Goal: Task Accomplishment & Management: Use online tool/utility

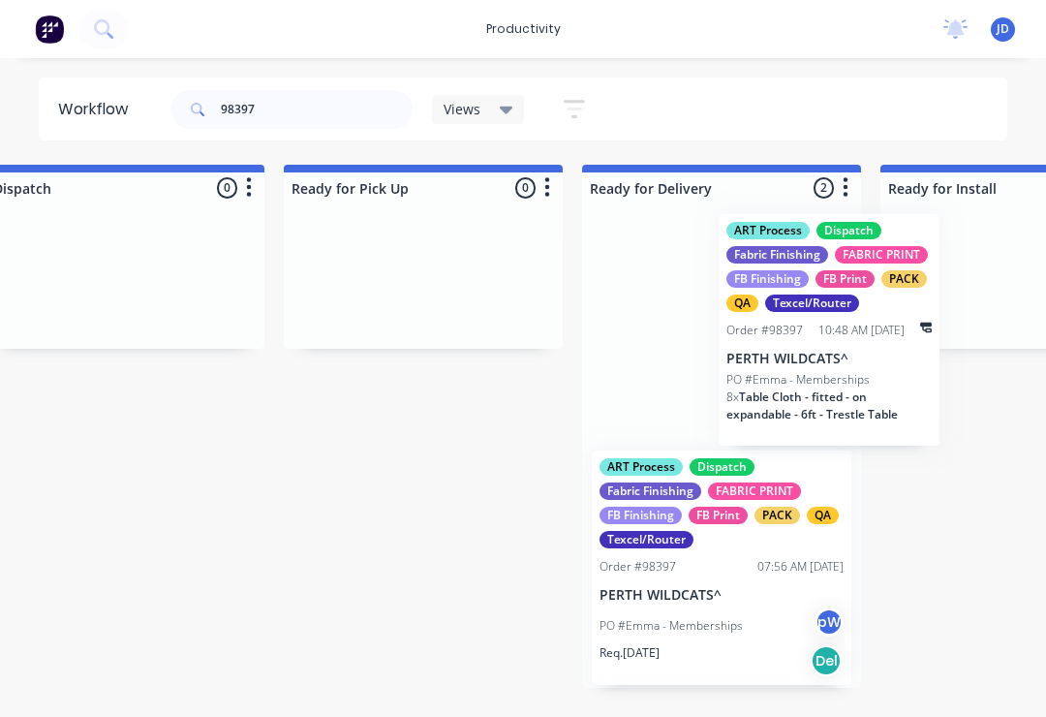
scroll to position [0, 5428]
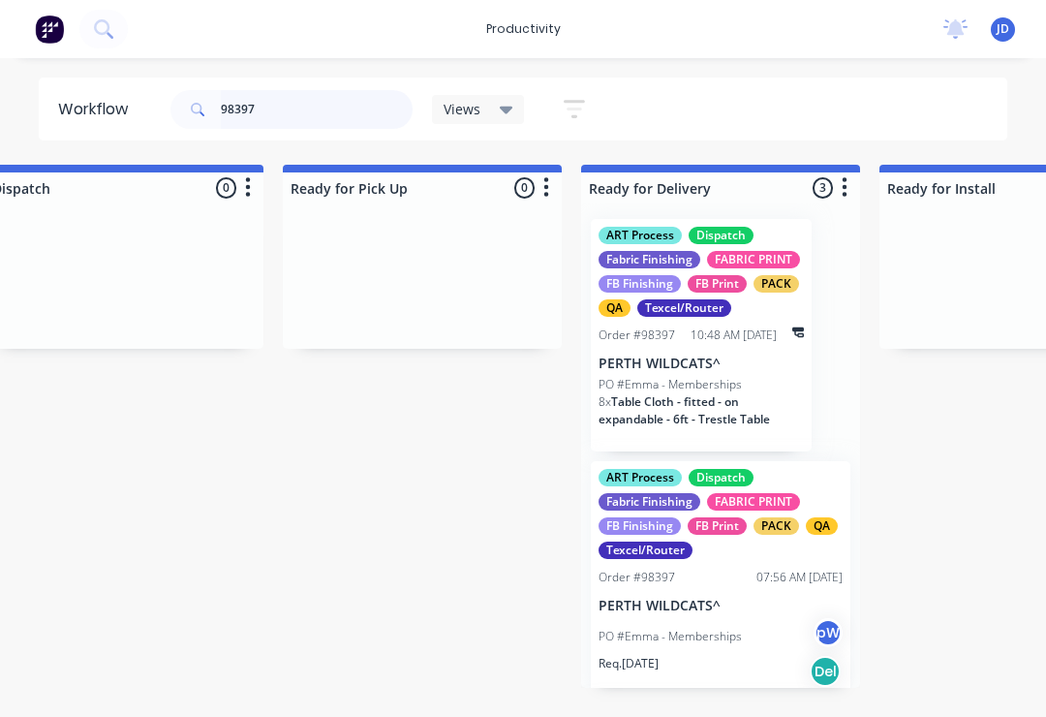
click at [291, 107] on input "98397" at bounding box center [317, 109] width 192 height 39
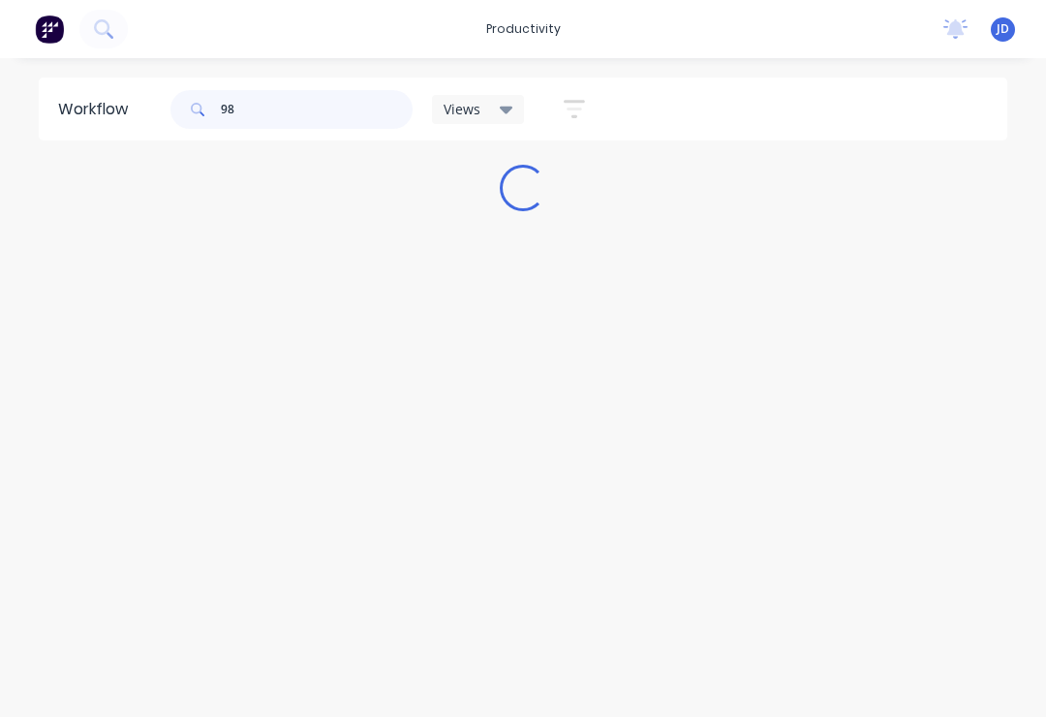
scroll to position [0, 0]
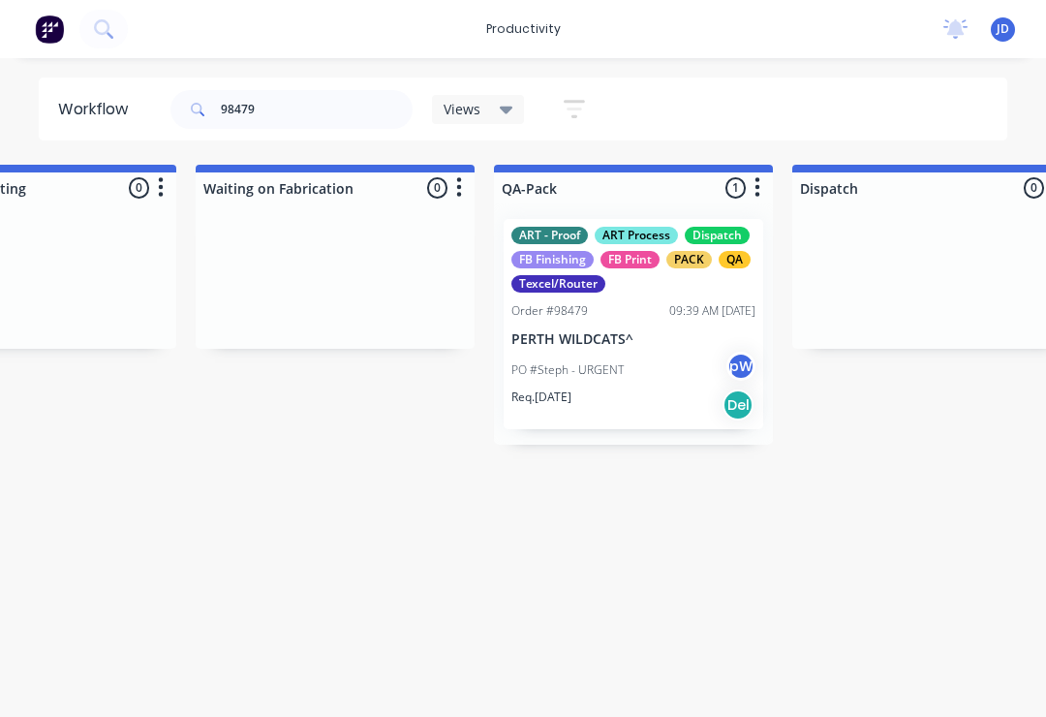
scroll to position [0, 4621]
click at [641, 339] on p "PERTH WILDCATS^" at bounding box center [633, 339] width 244 height 16
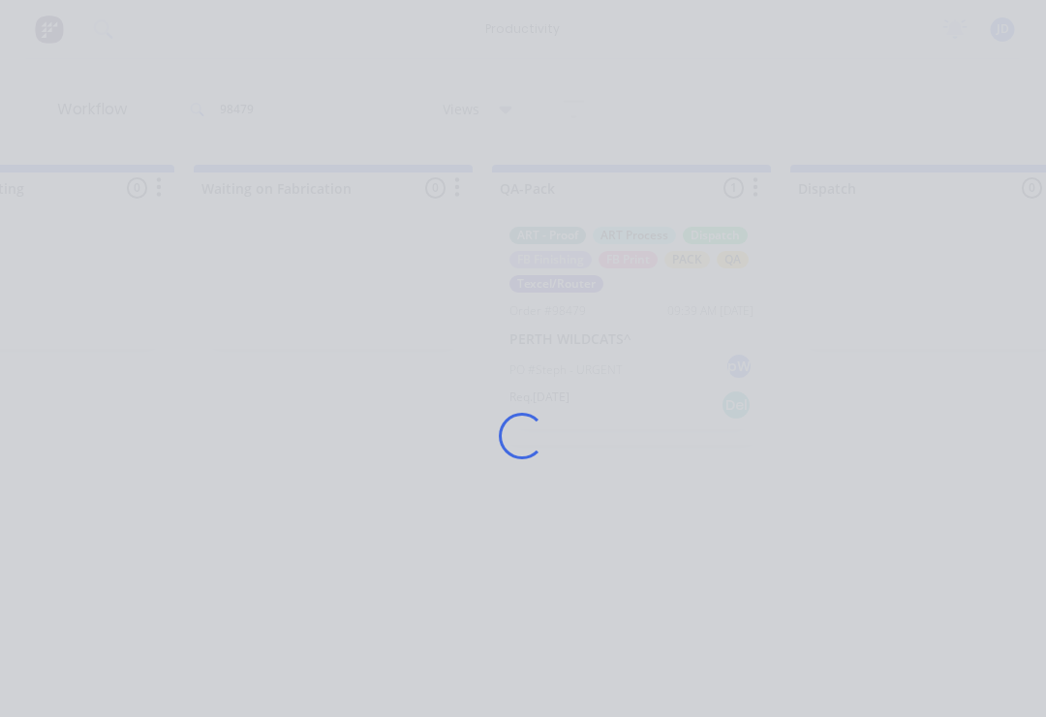
scroll to position [0, 4622]
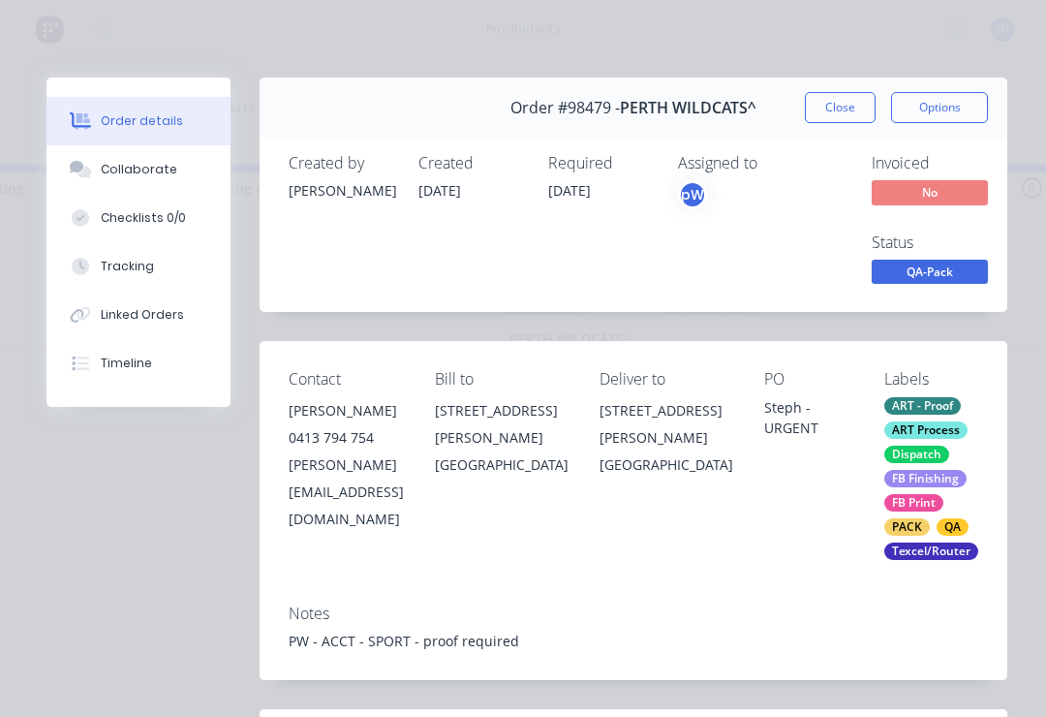
click at [154, 171] on div "Collaborate" at bounding box center [139, 169] width 77 height 17
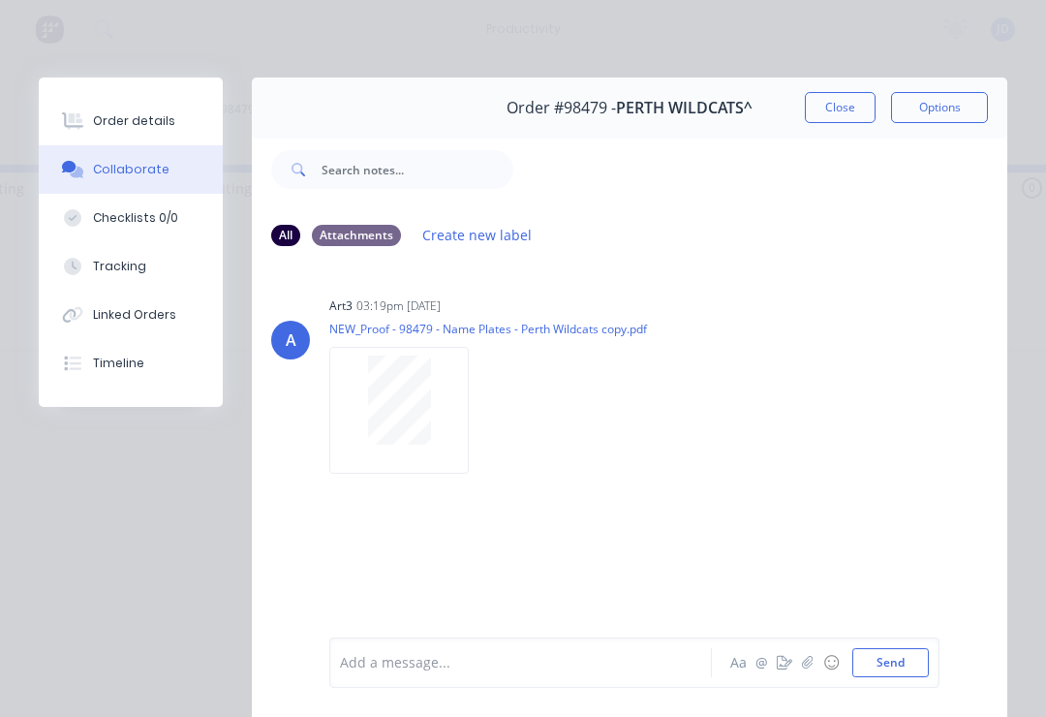
click at [808, 667] on icon "button" at bounding box center [808, 663] width 12 height 14
click at [926, 662] on button "Send" at bounding box center [891, 662] width 77 height 29
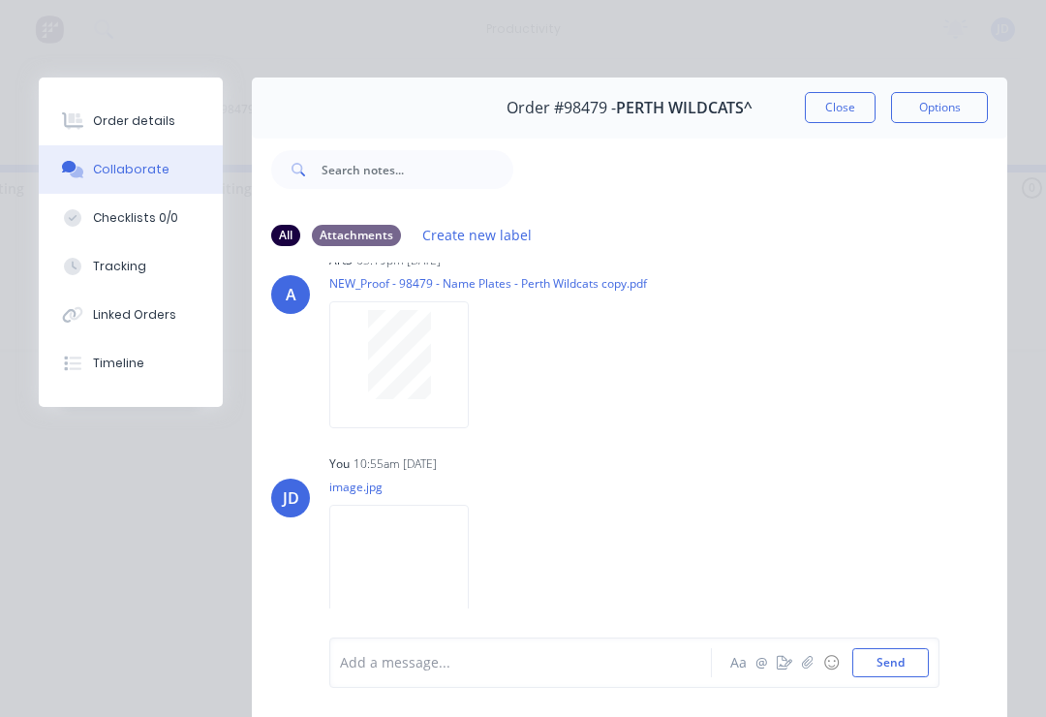
scroll to position [45, 0]
click at [853, 115] on button "Close" at bounding box center [840, 107] width 71 height 31
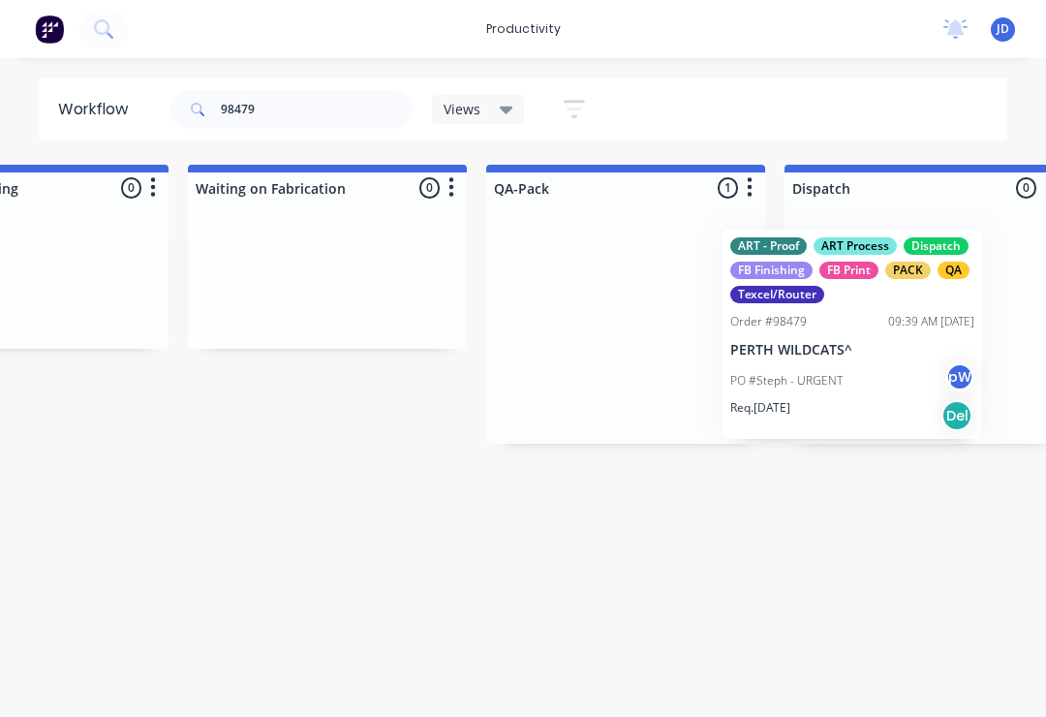
scroll to position [0, 4674]
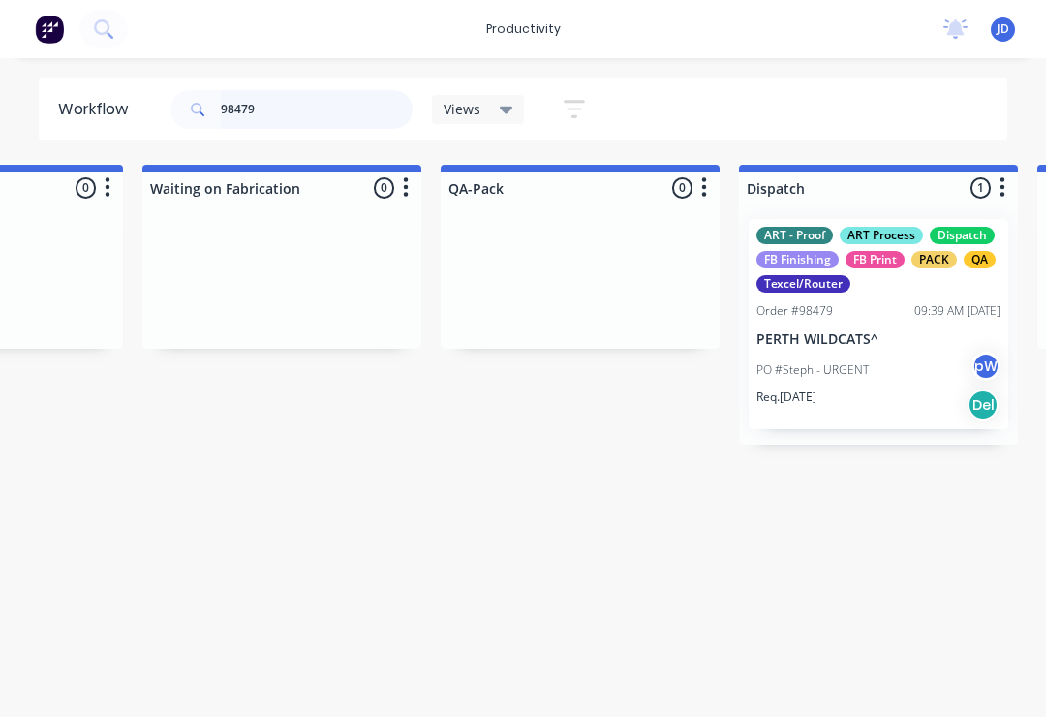
click at [288, 121] on input "98479" at bounding box center [317, 109] width 192 height 39
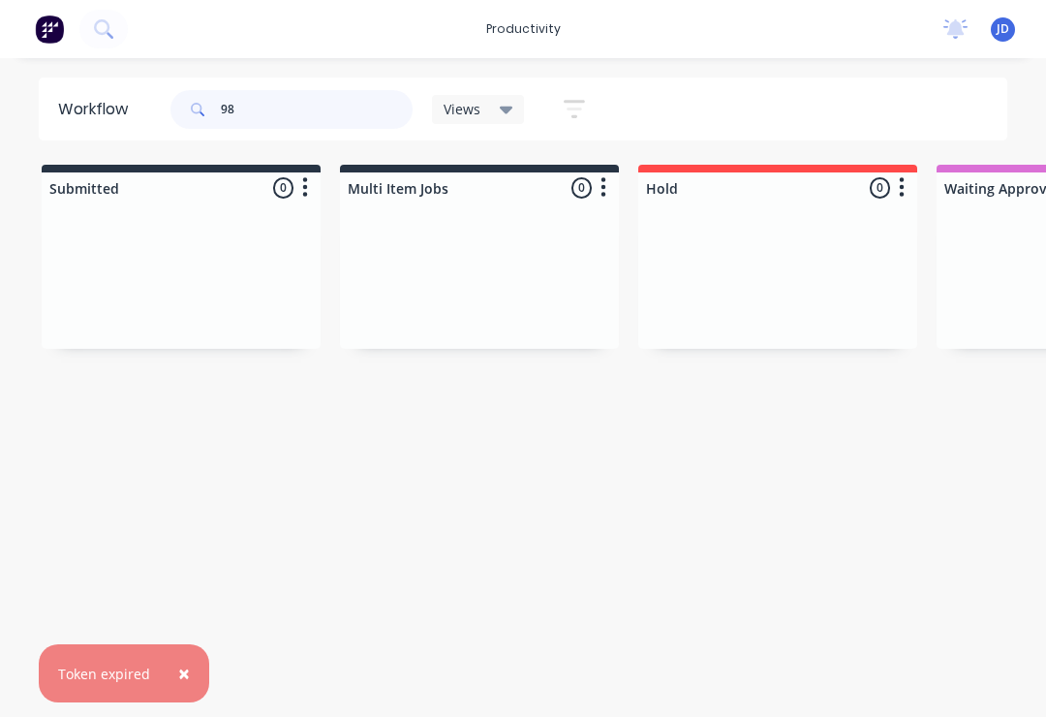
type input "984"
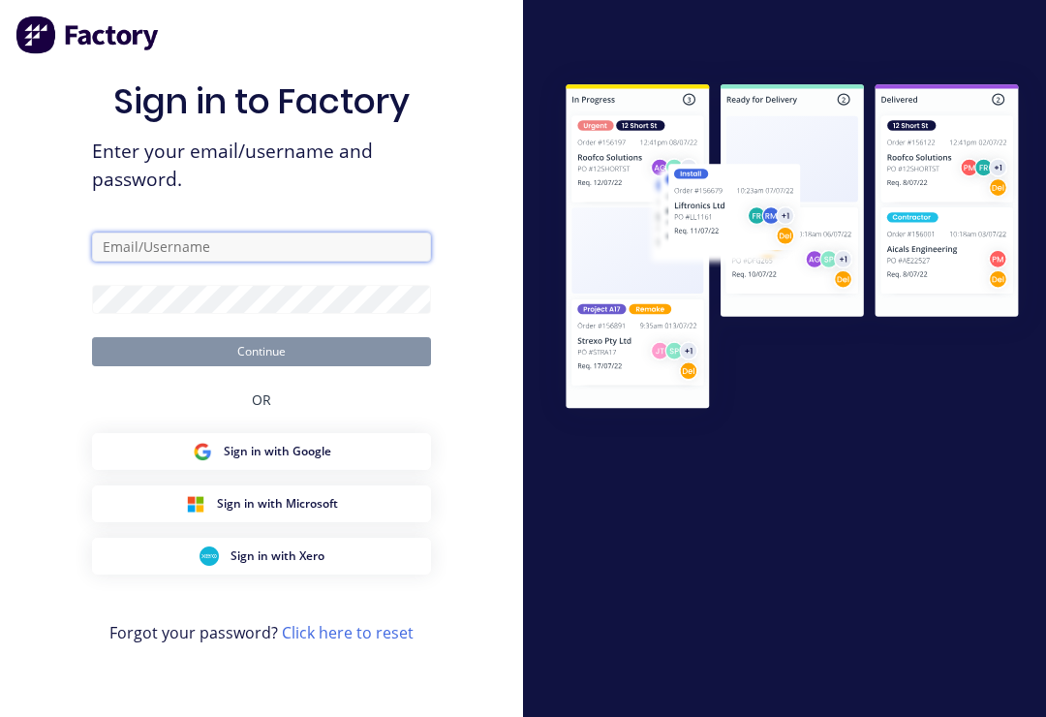
click at [300, 260] on input "text" at bounding box center [261, 247] width 339 height 29
type input "[EMAIL_ADDRESS][DOMAIN_NAME]"
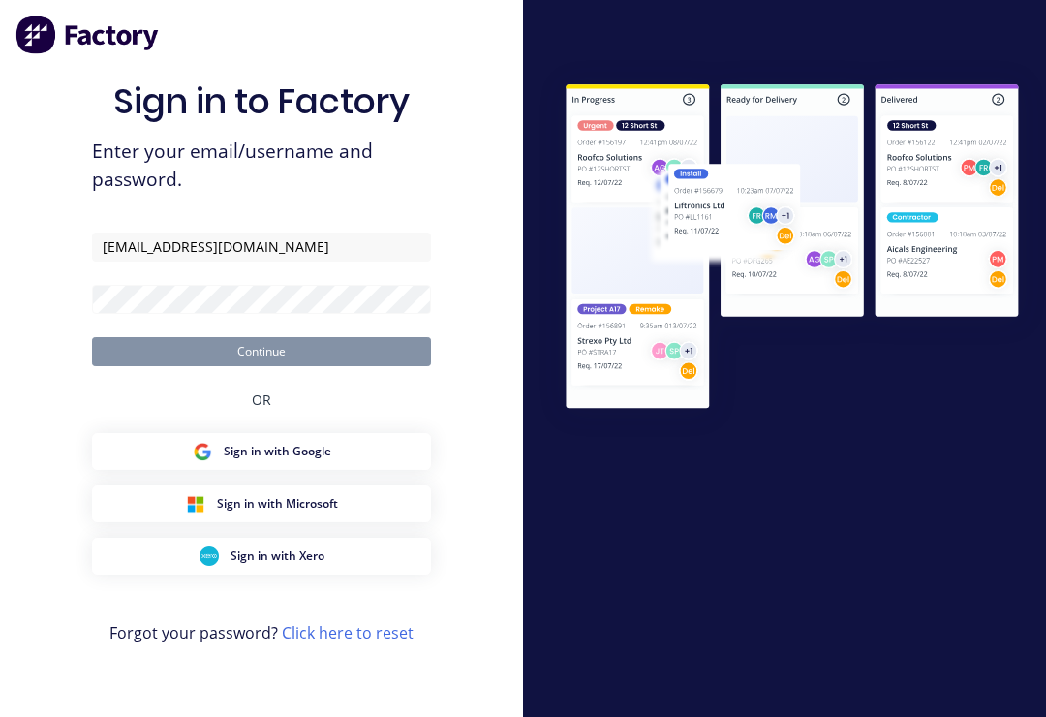
click at [262, 365] on button "Continue" at bounding box center [261, 351] width 339 height 29
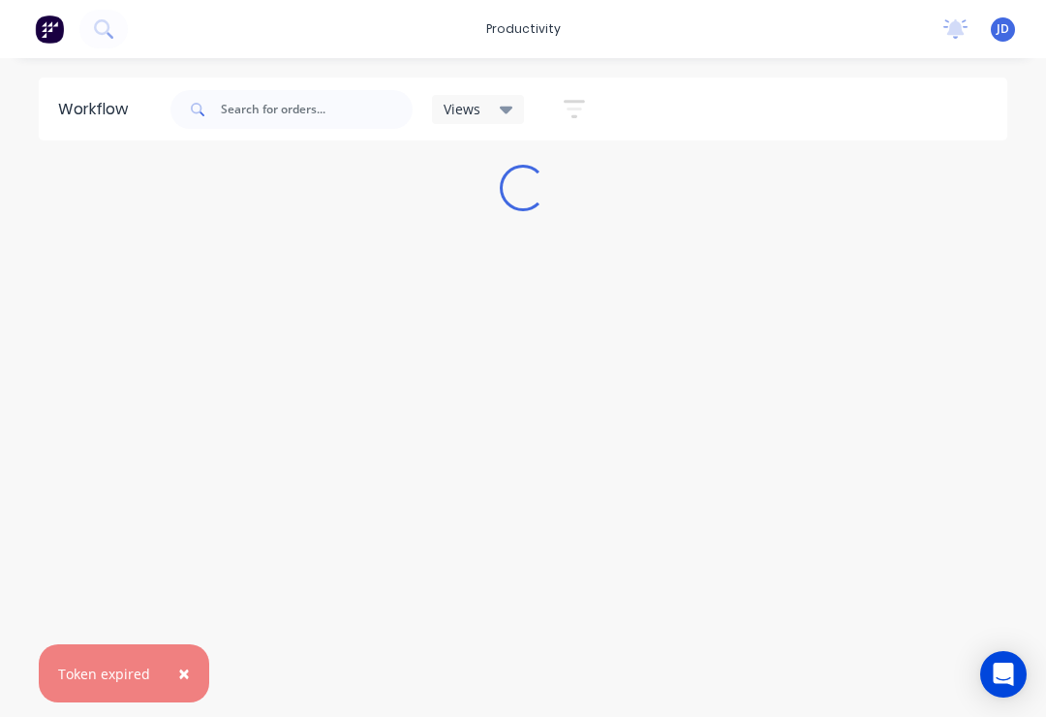
click at [179, 680] on span "×" at bounding box center [184, 673] width 12 height 27
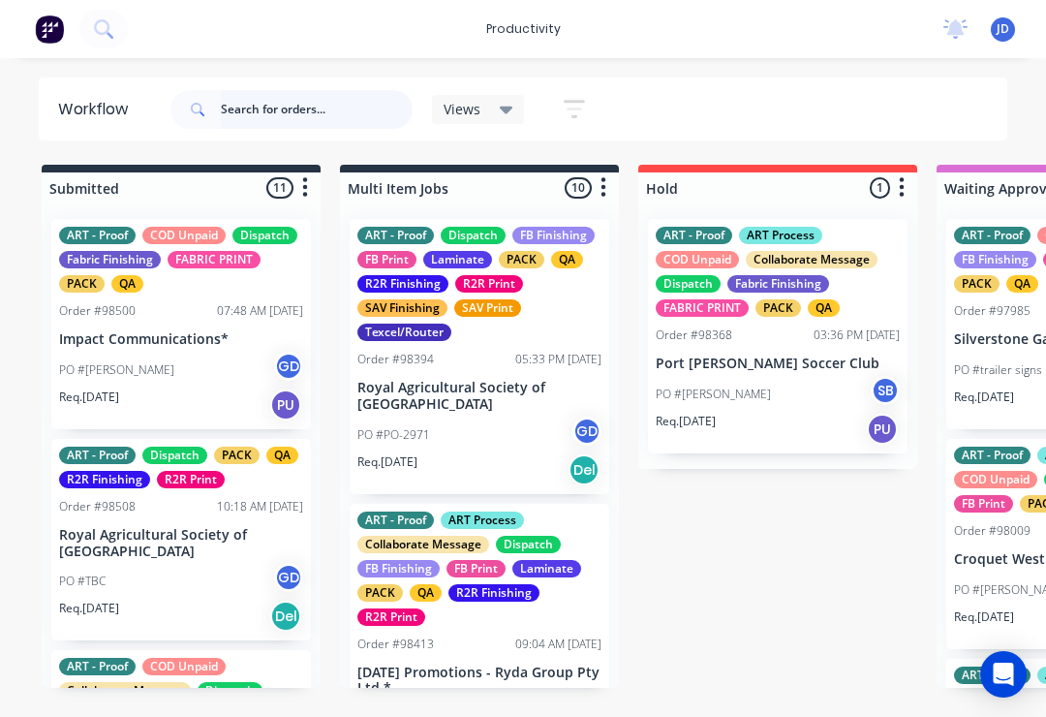
click at [298, 114] on input "text" at bounding box center [317, 109] width 192 height 39
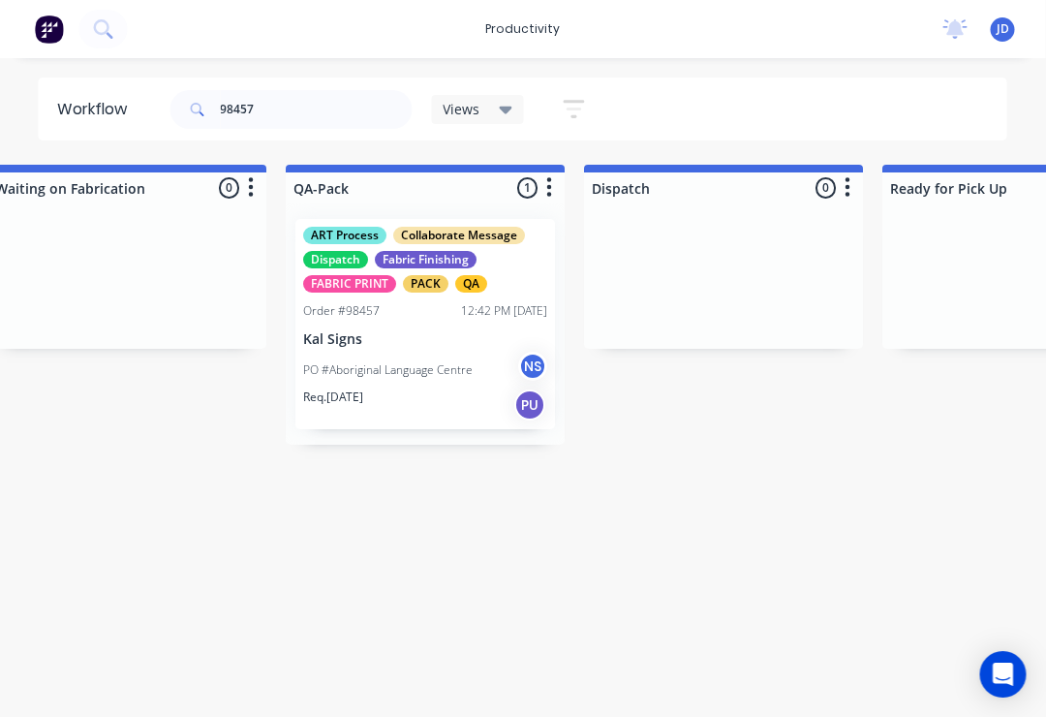
click at [416, 362] on p "PO #Aboriginal Language Centre" at bounding box center [389, 369] width 170 height 17
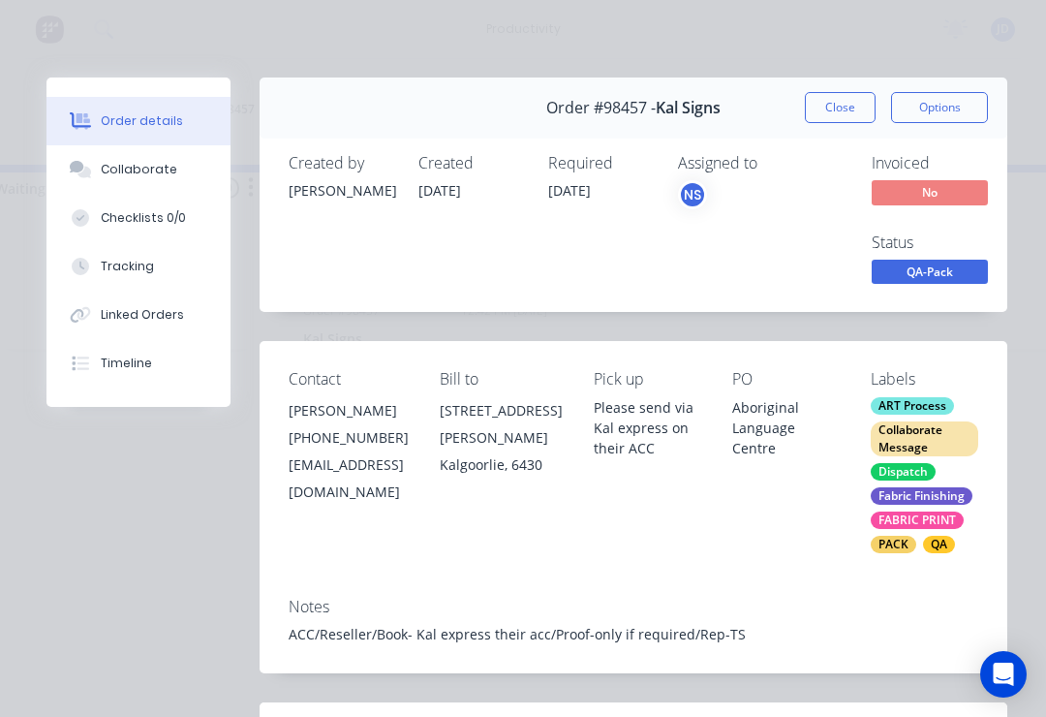
click at [164, 174] on div "Collaborate" at bounding box center [139, 169] width 77 height 17
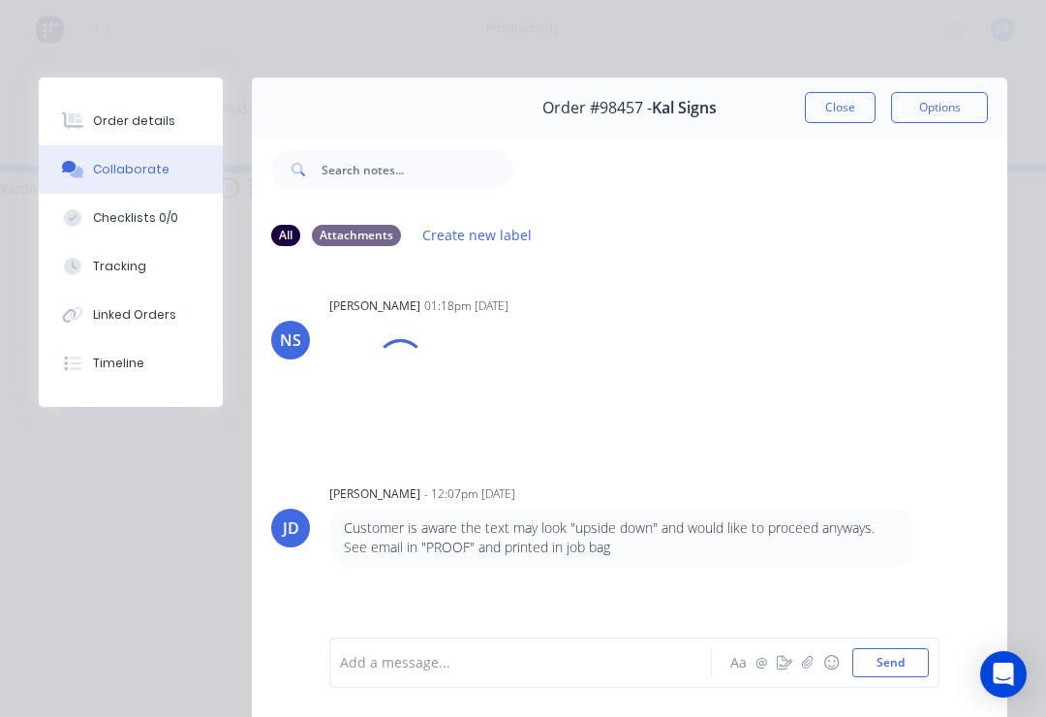
click at [806, 668] on icon "button" at bounding box center [808, 663] width 12 height 14
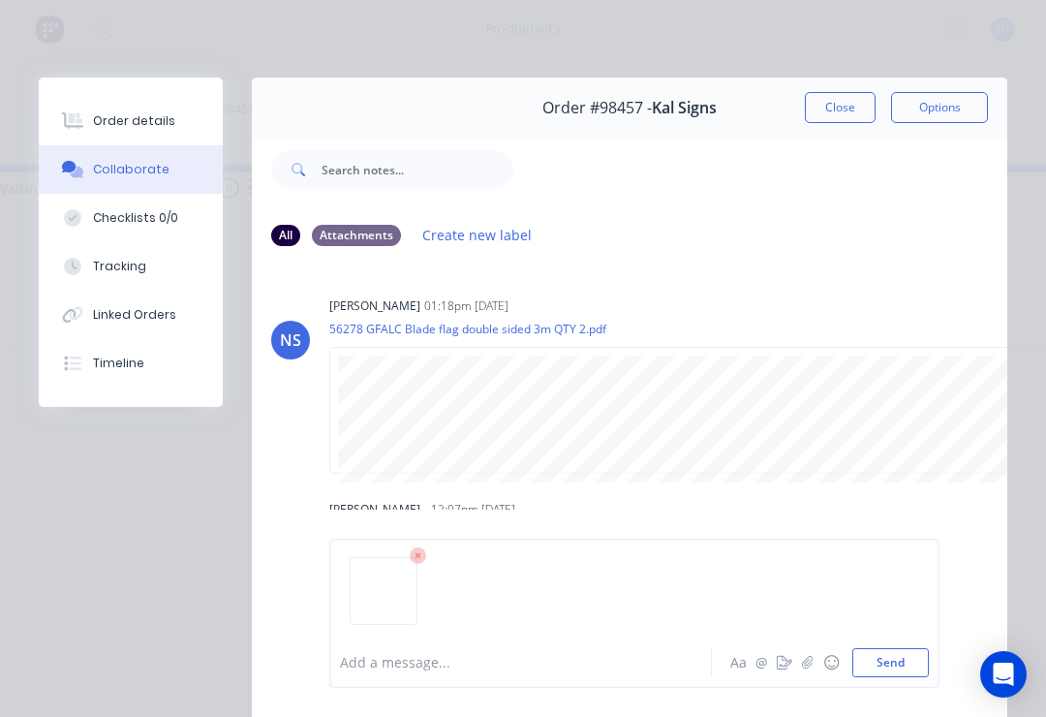
click at [915, 657] on button "Send" at bounding box center [891, 662] width 77 height 29
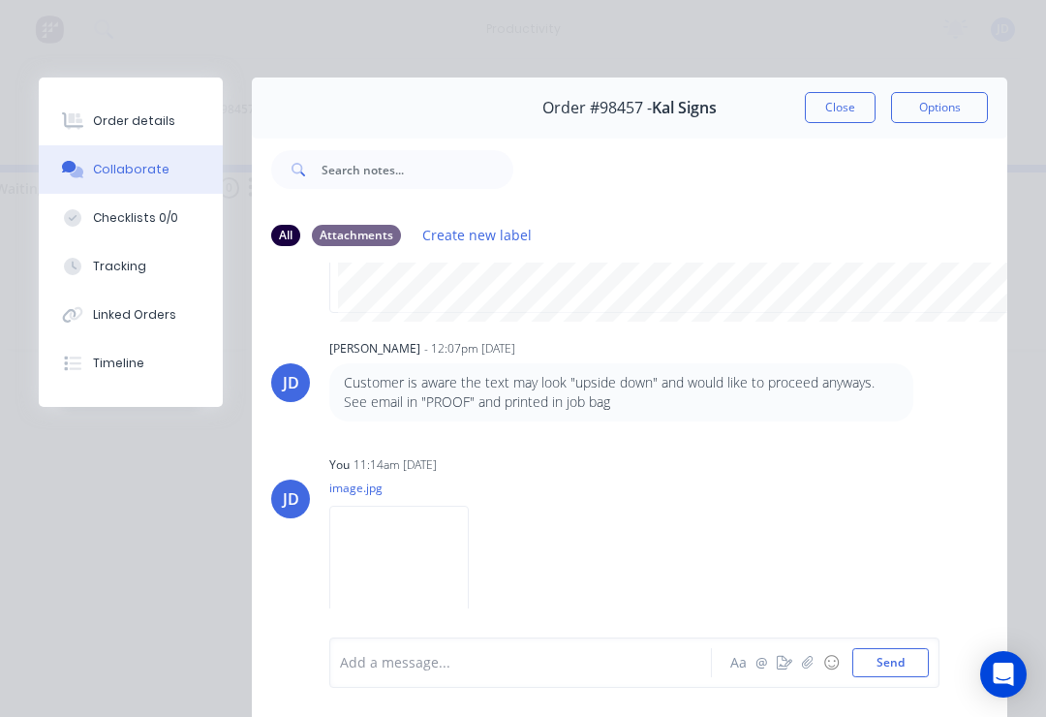
scroll to position [161, 0]
click at [804, 666] on icon "button" at bounding box center [808, 663] width 12 height 14
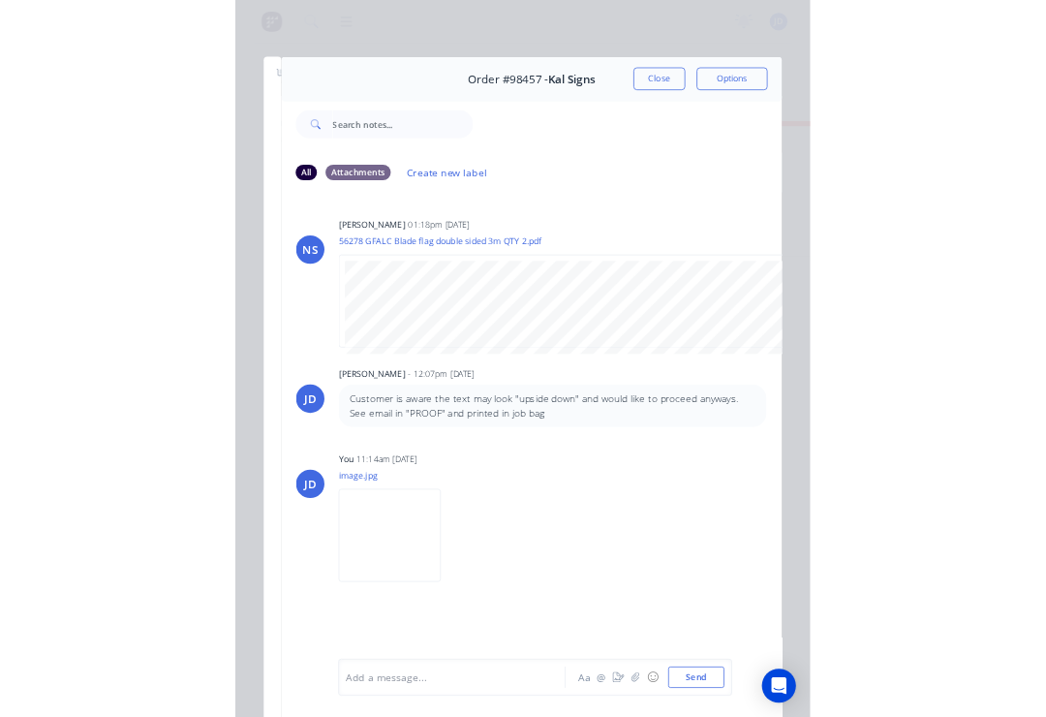
scroll to position [0, 4829]
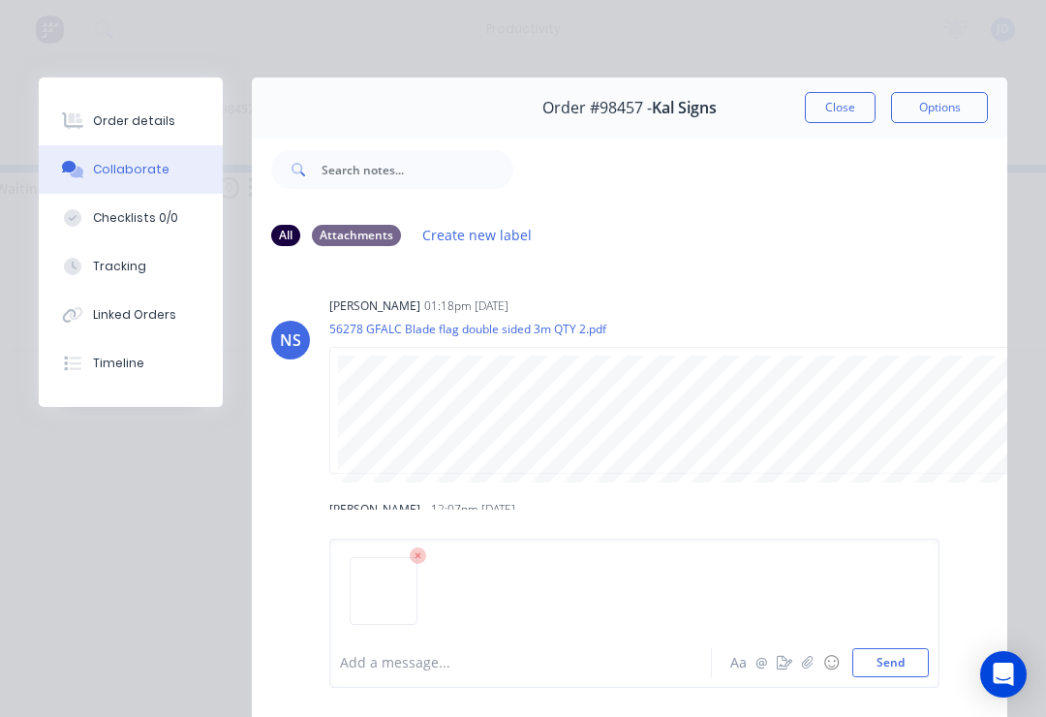
click at [925, 674] on button "Send" at bounding box center [891, 662] width 77 height 29
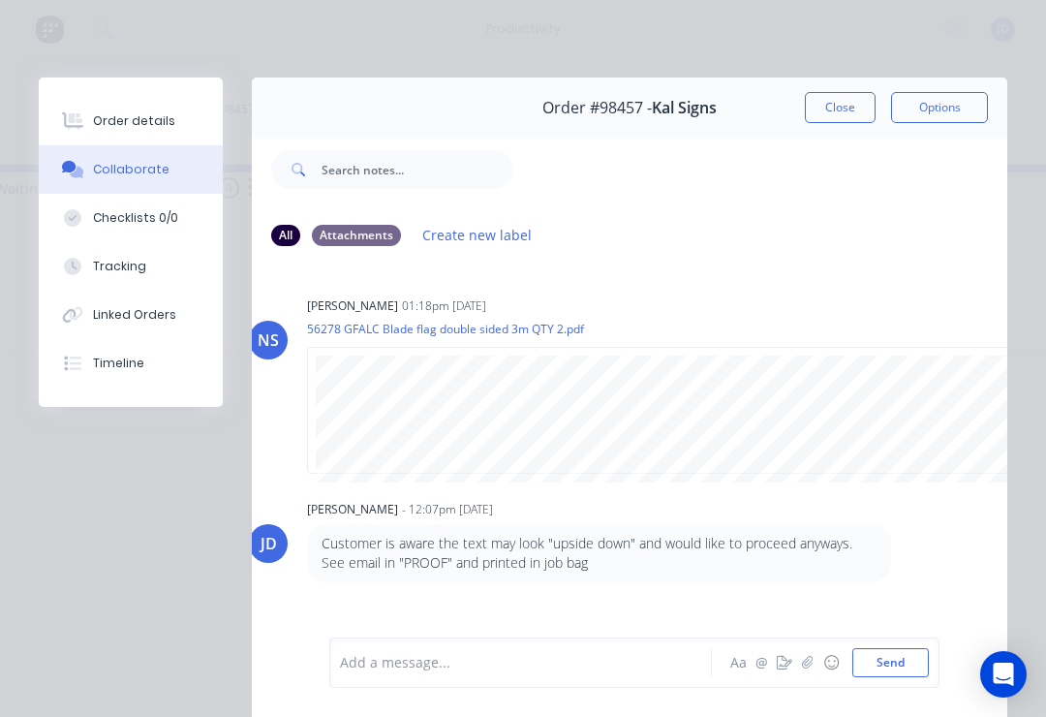
scroll to position [0, 24]
click at [845, 102] on button "Close" at bounding box center [840, 107] width 71 height 31
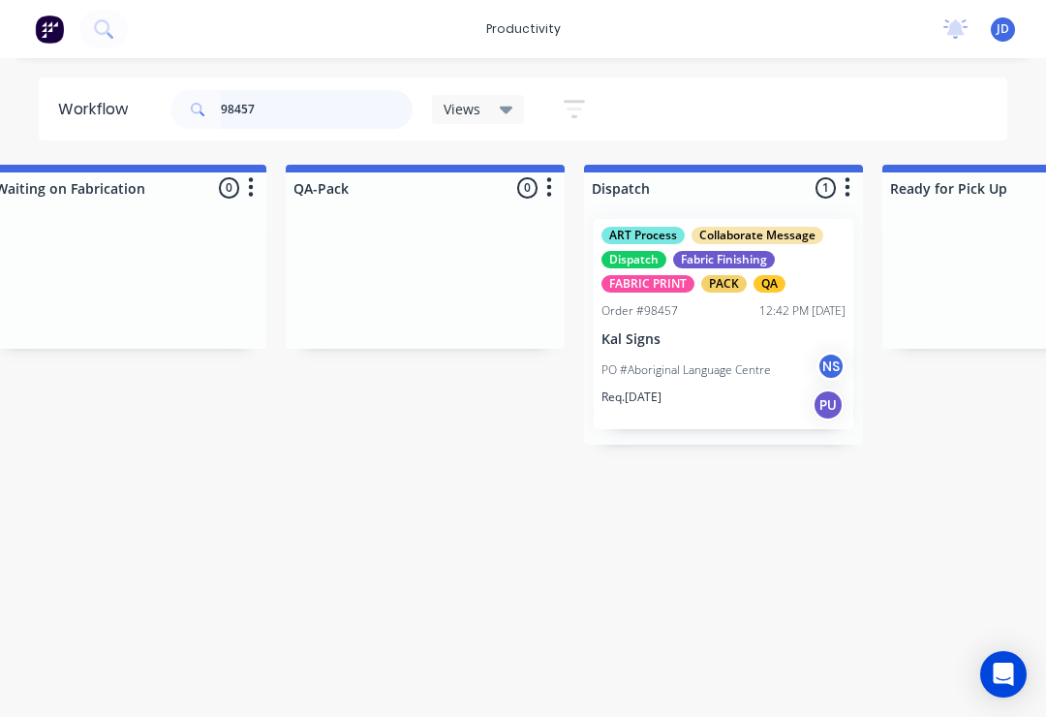
click at [280, 122] on input "98457" at bounding box center [317, 109] width 192 height 39
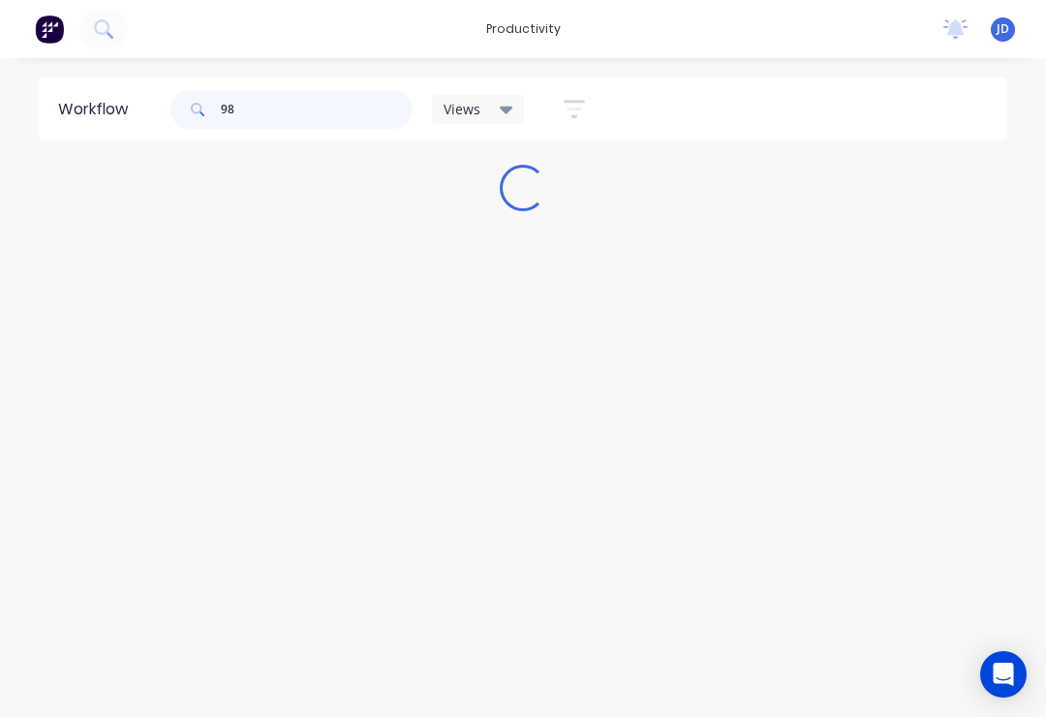
scroll to position [0, 0]
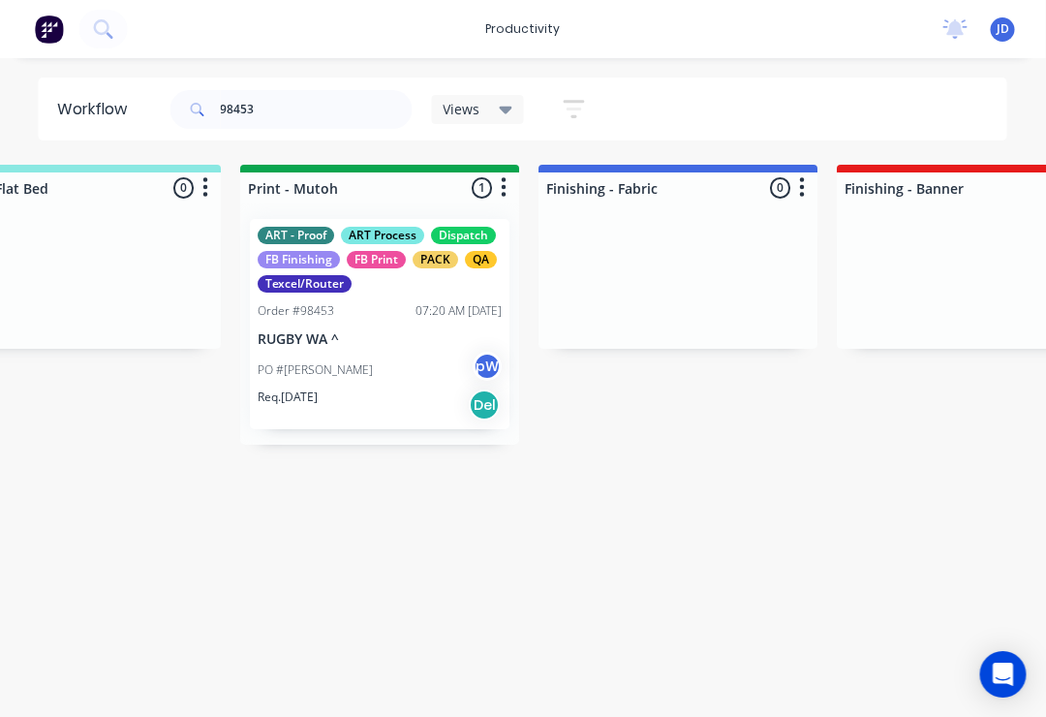
scroll to position [0, 3084]
click at [393, 345] on p "RUGBY WA ^" at bounding box center [380, 339] width 244 height 16
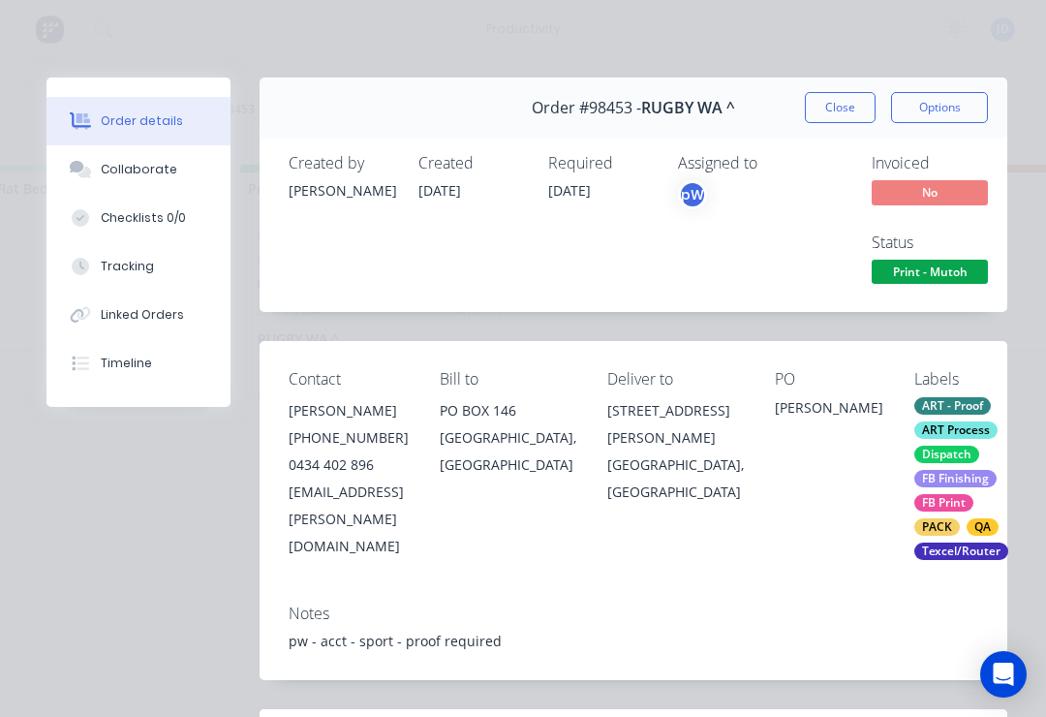
click at [153, 174] on div "Collaborate" at bounding box center [139, 169] width 77 height 17
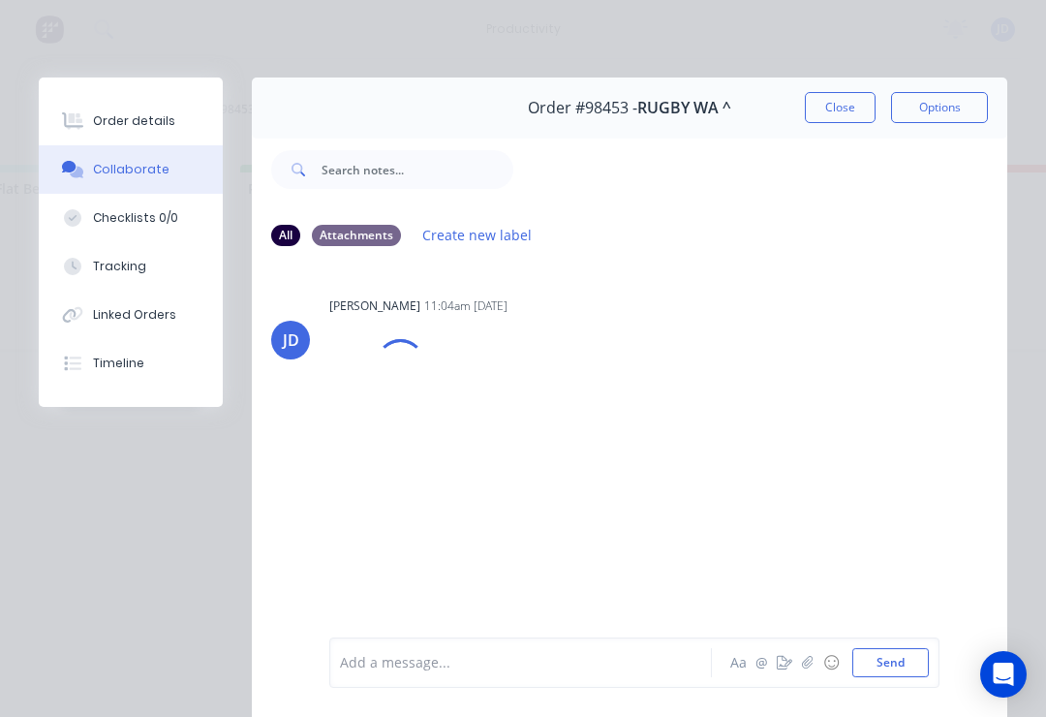
click at [805, 668] on icon "button" at bounding box center [808, 663] width 12 height 14
click at [925, 662] on button "Send" at bounding box center [891, 662] width 77 height 29
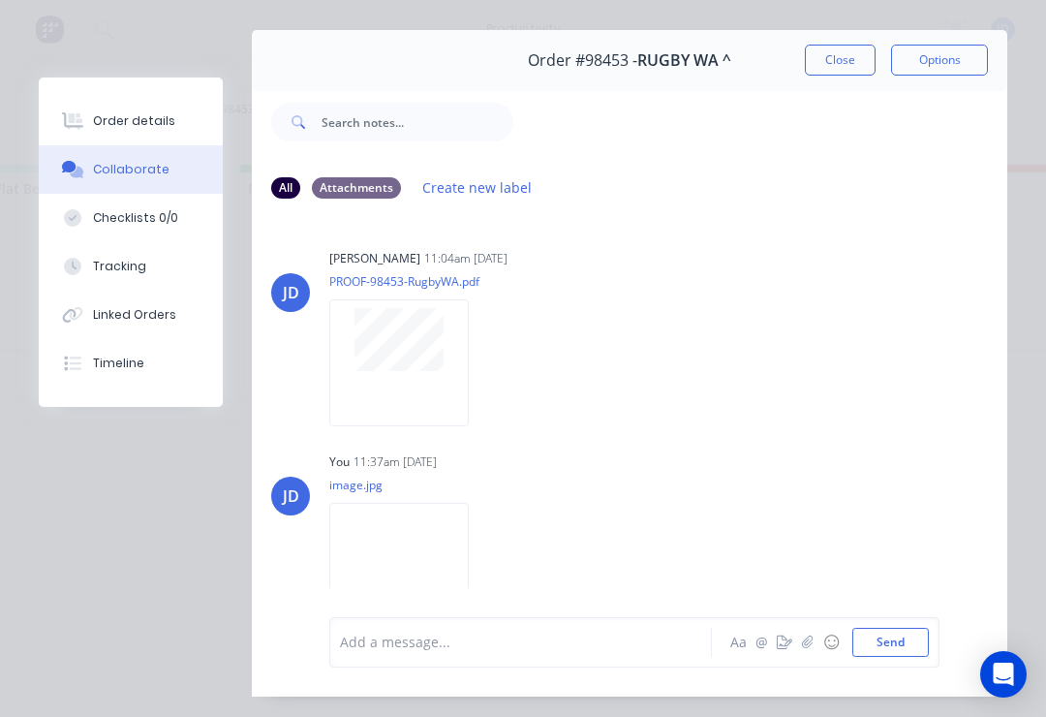
scroll to position [48, 0]
click at [841, 58] on button "Close" at bounding box center [840, 59] width 71 height 31
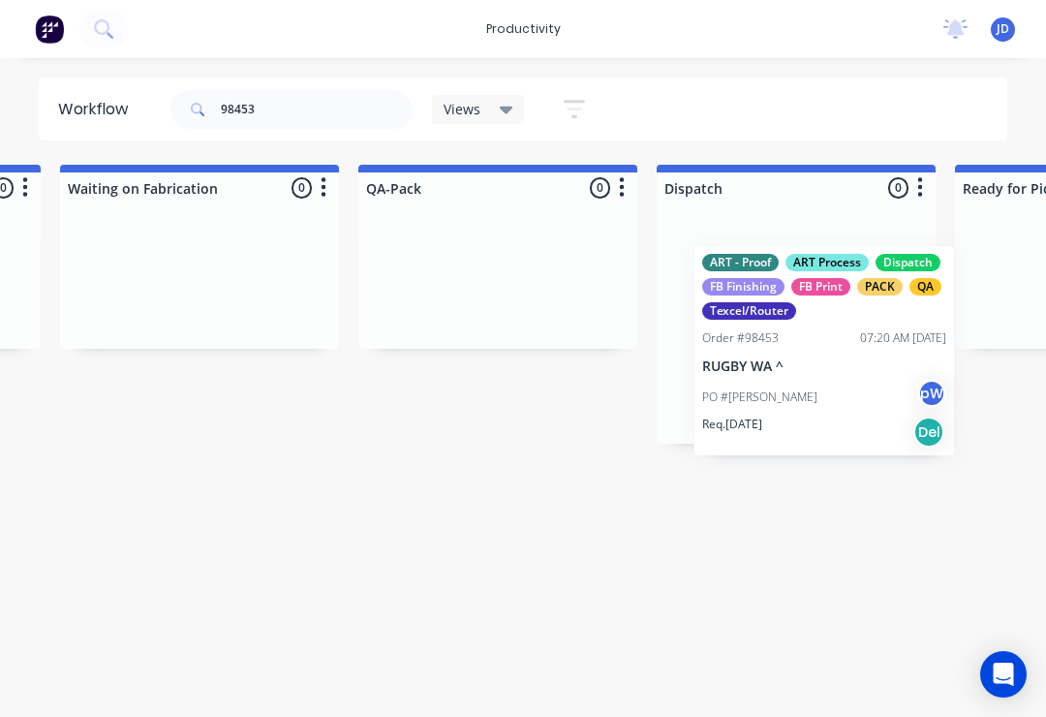
scroll to position [0, 4772]
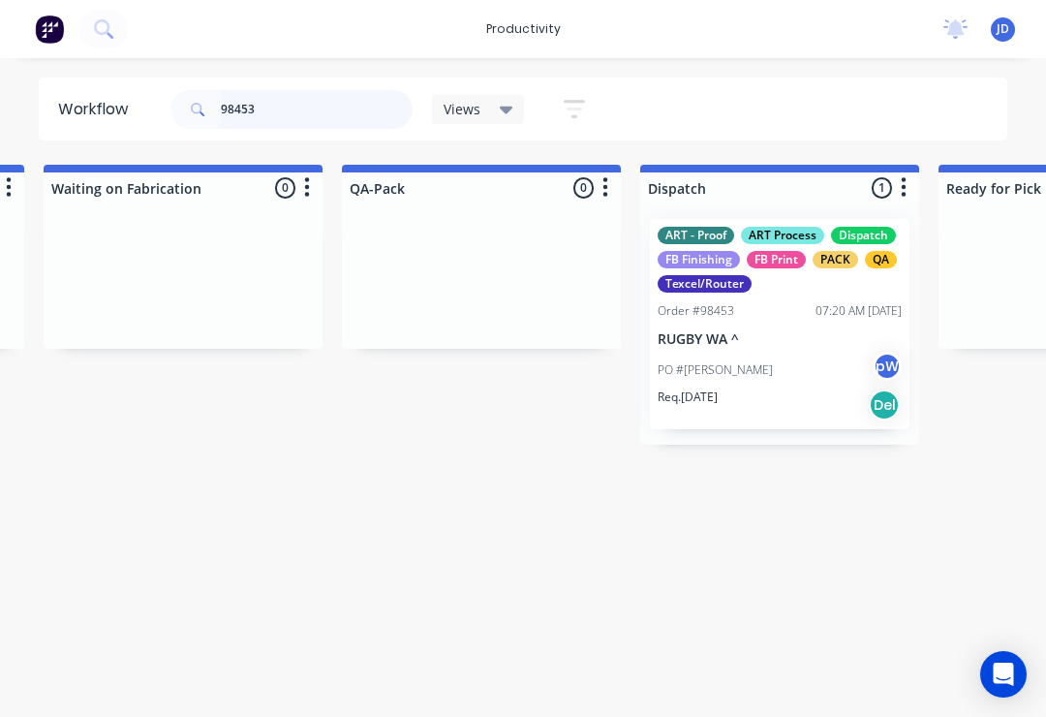
click at [292, 109] on input "98453" at bounding box center [317, 109] width 192 height 39
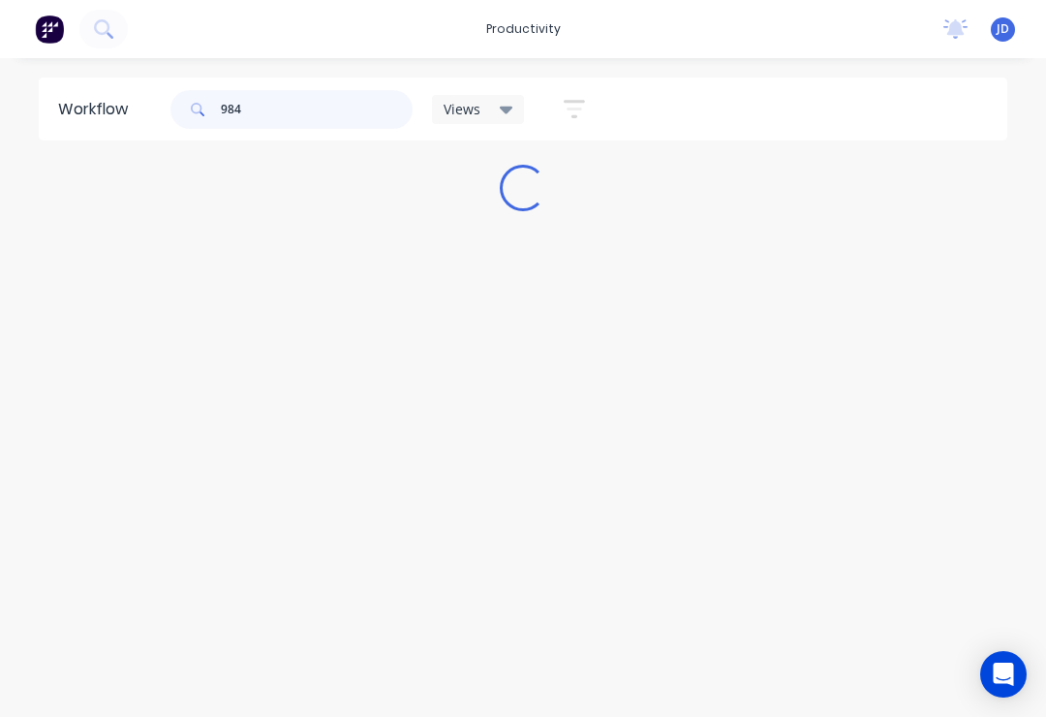
scroll to position [0, 0]
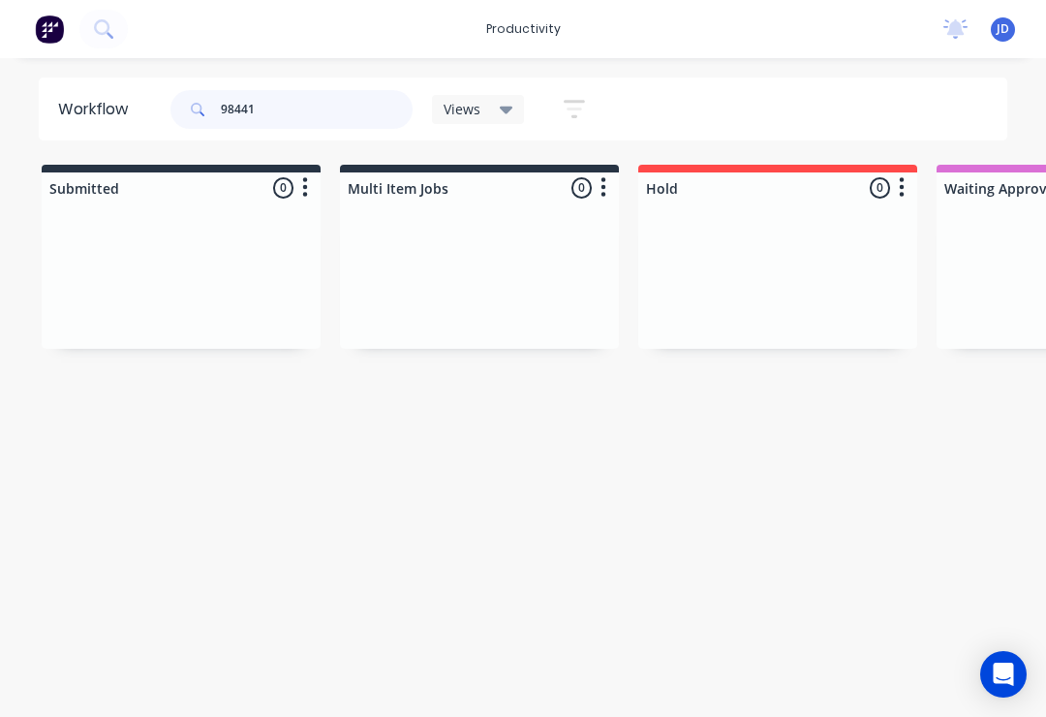
type input "98441"
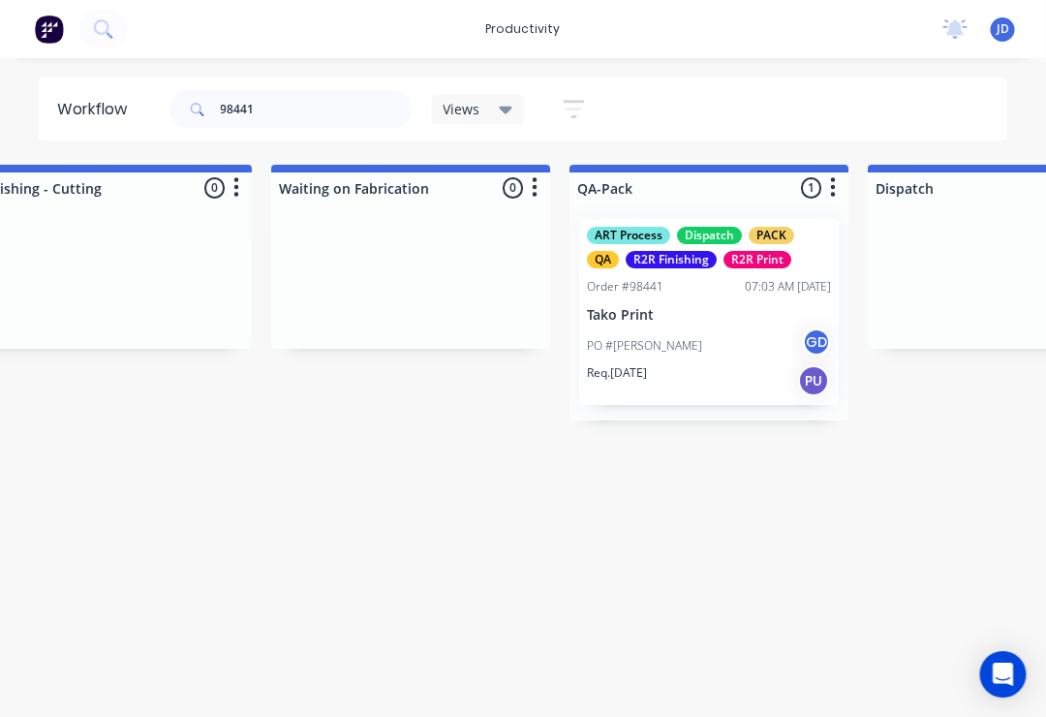
scroll to position [0, 4545]
click at [694, 352] on p "PO #[PERSON_NAME]" at bounding box center [644, 345] width 115 height 17
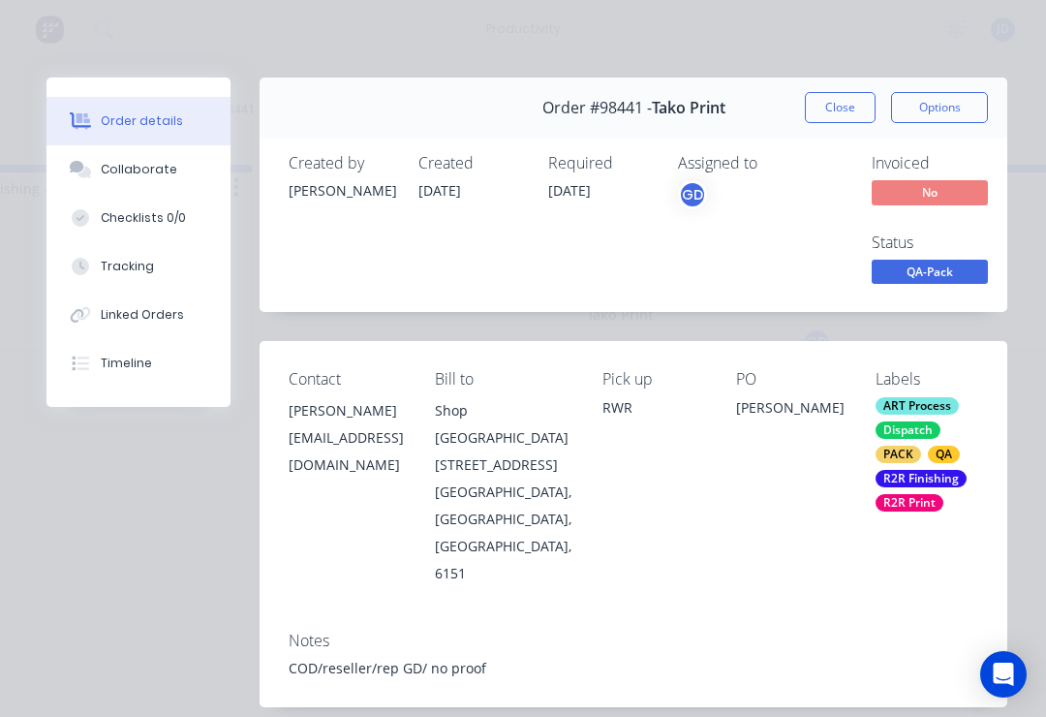
click at [164, 172] on div "Collaborate" at bounding box center [139, 169] width 77 height 17
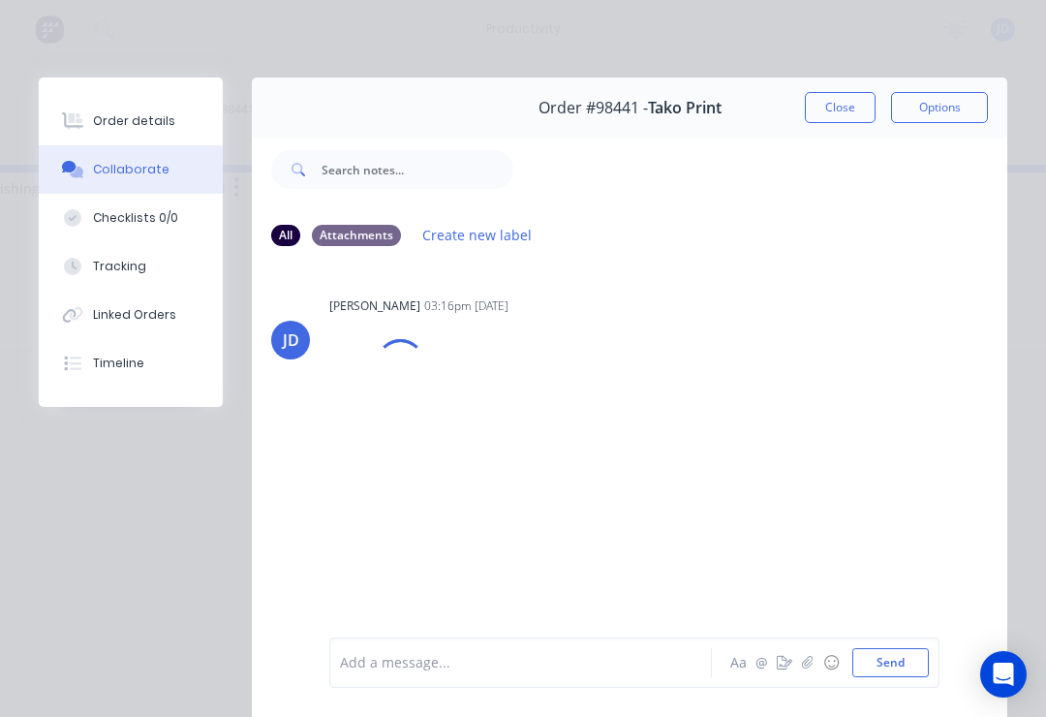
click at [807, 665] on icon "button" at bounding box center [808, 663] width 12 height 14
click at [926, 651] on button "Send" at bounding box center [891, 662] width 77 height 29
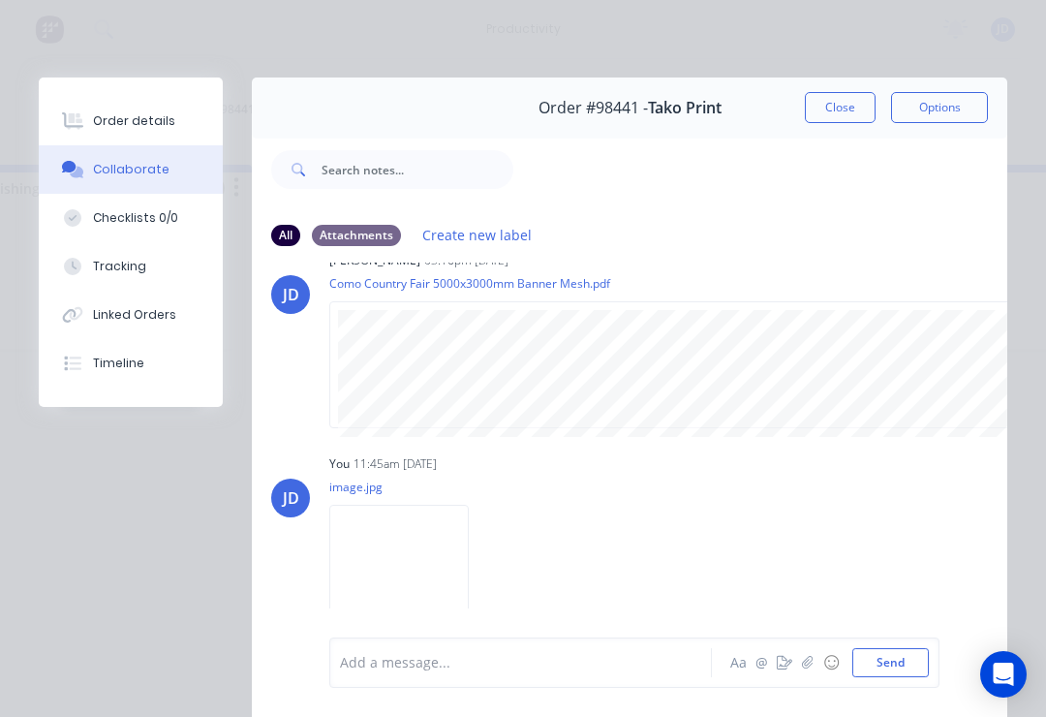
scroll to position [45, 0]
click at [845, 119] on button "Close" at bounding box center [840, 107] width 71 height 31
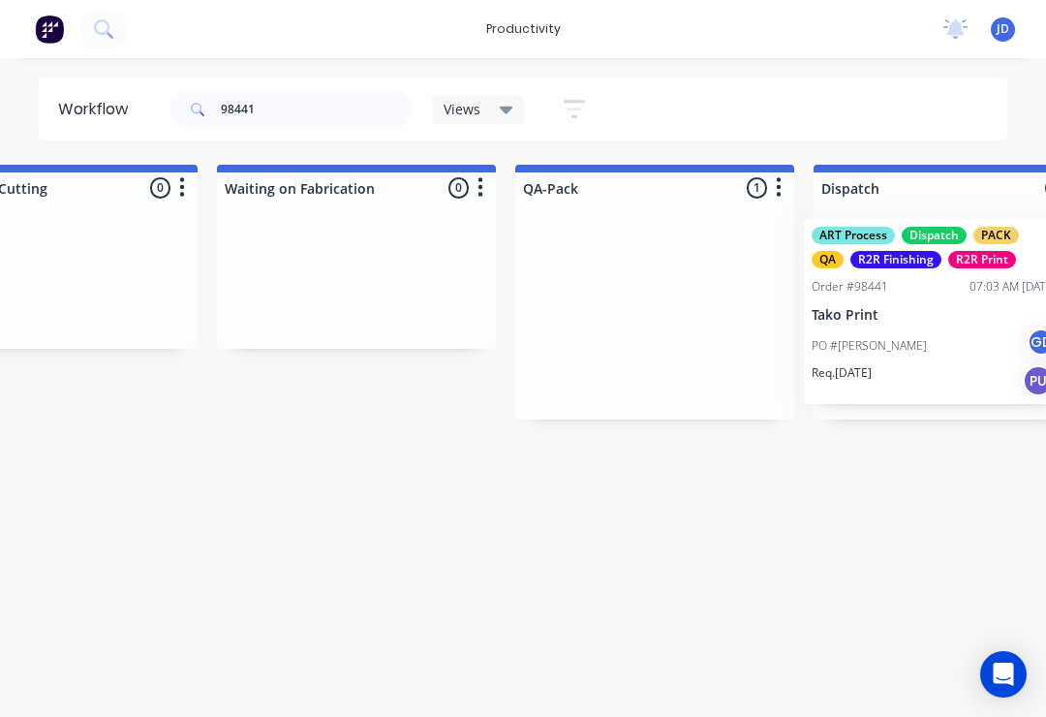
scroll to position [0, 4618]
